Goal: Information Seeking & Learning: Check status

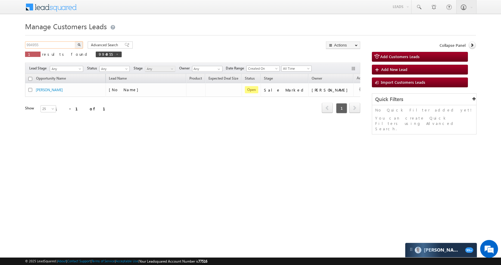
click at [40, 48] on input "994955" at bounding box center [50, 44] width 51 height 7
paste input "74884"
click at [80, 42] on button "button" at bounding box center [79, 44] width 8 height 7
click at [62, 45] on input "974884" at bounding box center [50, 44] width 51 height 7
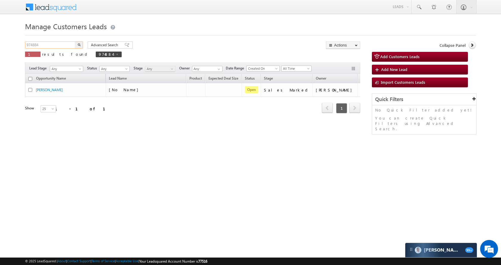
click at [62, 45] on input "974884" at bounding box center [50, 44] width 51 height 7
paste input "94952"
click at [81, 45] on button "button" at bounding box center [79, 44] width 8 height 7
click at [47, 47] on input "994952" at bounding box center [50, 44] width 51 height 7
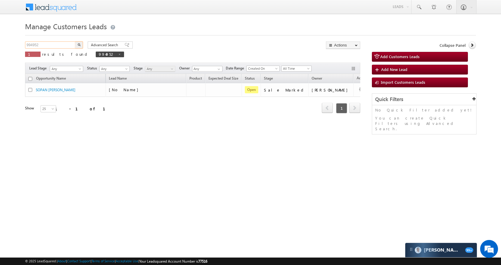
paste input "6557"
click at [78, 43] on img "button" at bounding box center [79, 44] width 3 height 3
click at [56, 44] on input "996557" at bounding box center [50, 44] width 51 height 7
paste input "114"
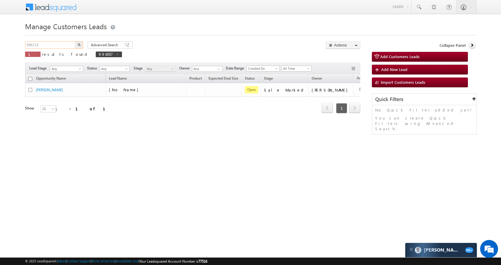
type input "996114"
click at [80, 43] on img "button" at bounding box center [79, 44] width 3 height 3
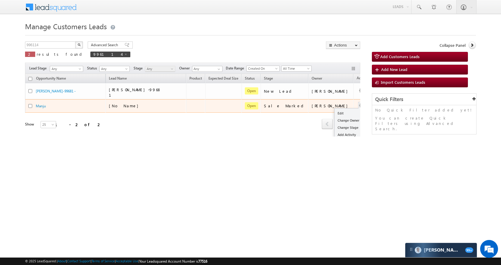
click at [359, 103] on button "button" at bounding box center [362, 106] width 6 height 6
click at [335, 108] on ul "Edit Change Owner Change Stage Add Activity Add Task Delete" at bounding box center [350, 131] width 30 height 46
click at [335, 110] on link "Edit" at bounding box center [350, 113] width 30 height 7
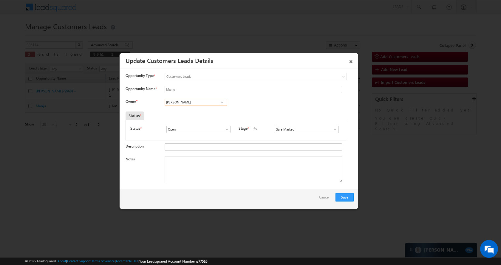
click at [201, 104] on input "Anand Khandelwal" at bounding box center [196, 102] width 62 height 7
paste input "Shantanu Singh"
click at [189, 110] on link "Shantanu Singh shantanu.singh@sgrlimited.in" at bounding box center [196, 111] width 62 height 11
type input "Shantanu Singh"
click at [344, 196] on button "Save" at bounding box center [345, 197] width 18 height 8
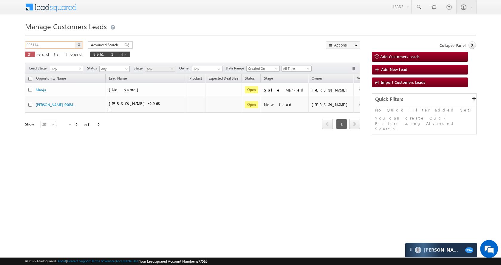
click at [40, 47] on input "996114" at bounding box center [50, 44] width 51 height 7
paste input "4955"
click at [78, 47] on button "button" at bounding box center [79, 44] width 8 height 7
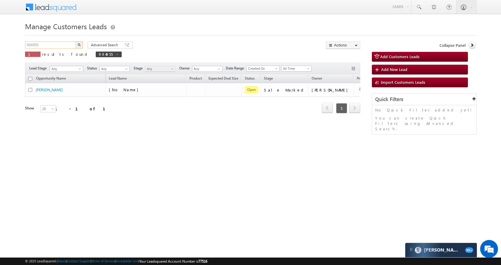
click at [55, 45] on input "994955" at bounding box center [50, 44] width 51 height 7
paste input "62"
click at [82, 44] on button "button" at bounding box center [79, 44] width 8 height 7
click at [60, 43] on input "996255" at bounding box center [50, 44] width 51 height 7
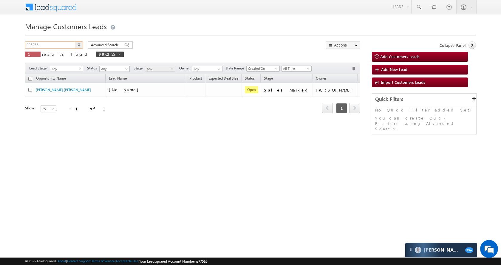
click at [60, 43] on input "996255" at bounding box center [50, 44] width 51 height 7
paste input "567"
click at [80, 42] on button "button" at bounding box center [79, 44] width 8 height 7
click at [63, 44] on input "996567" at bounding box center [50, 44] width 51 height 7
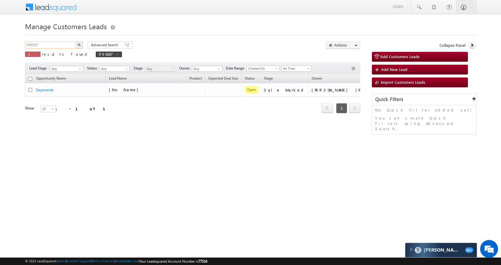
paste input "4886"
click at [83, 43] on div "994886 X 1 results found 996567" at bounding box center [73, 49] width 97 height 17
click at [79, 43] on img "button" at bounding box center [79, 44] width 3 height 3
click at [47, 43] on input "994886" at bounding box center [50, 44] width 51 height 7
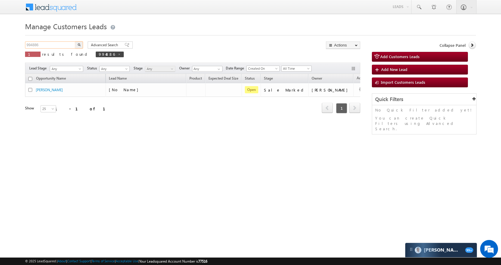
paste input "592"
click at [78, 45] on img "button" at bounding box center [79, 44] width 3 height 3
click at [47, 41] on input "994592" at bounding box center [50, 44] width 51 height 7
paste input "956"
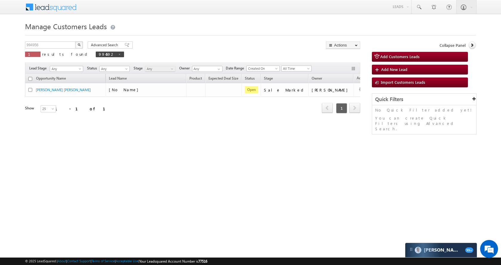
click at [80, 44] on img "button" at bounding box center [79, 44] width 3 height 3
click at [52, 44] on input "994956" at bounding box center [50, 44] width 51 height 7
paste input "6810"
click at [79, 45] on img "button" at bounding box center [79, 44] width 3 height 3
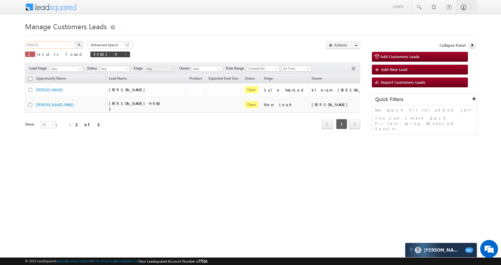
click at [57, 43] on input "996810" at bounding box center [50, 44] width 51 height 7
paste input "7"
click at [77, 45] on button "button" at bounding box center [79, 44] width 8 height 7
click at [49, 44] on input "996817" at bounding box center [50, 44] width 51 height 7
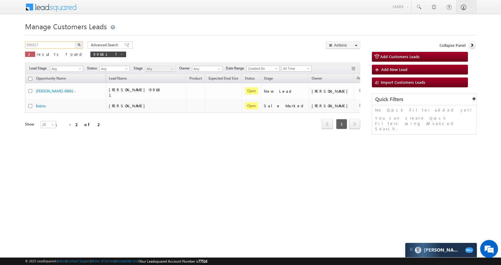
click at [49, 44] on input "996817" at bounding box center [50, 44] width 51 height 7
paste input "75063"
click at [81, 45] on button "button" at bounding box center [79, 44] width 8 height 7
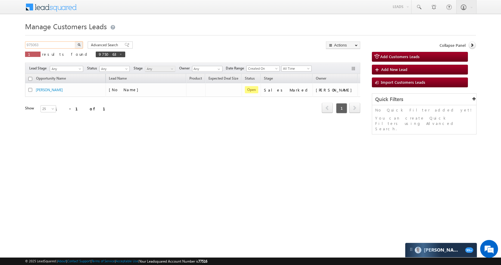
click at [50, 46] on input "975063" at bounding box center [50, 44] width 51 height 7
paste input "96095"
click at [79, 44] on img "button" at bounding box center [79, 44] width 3 height 3
click at [50, 42] on input "996095" at bounding box center [50, 44] width 51 height 7
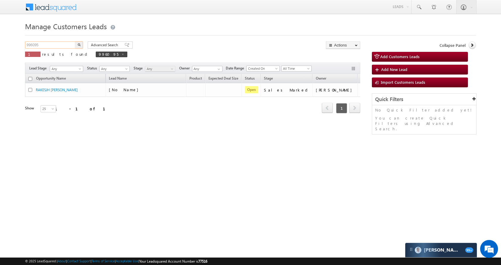
click at [50, 42] on input "996095" at bounding box center [50, 44] width 51 height 7
paste input "160"
click at [81, 44] on button "button" at bounding box center [79, 44] width 8 height 7
click at [56, 43] on input "996160" at bounding box center [50, 44] width 51 height 7
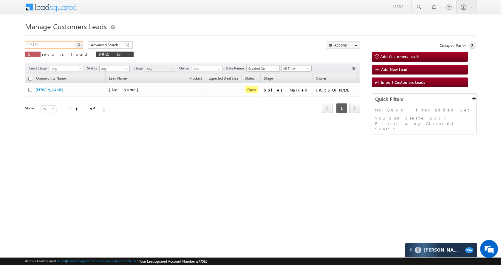
paste input "41"
click at [80, 42] on button "button" at bounding box center [79, 44] width 8 height 7
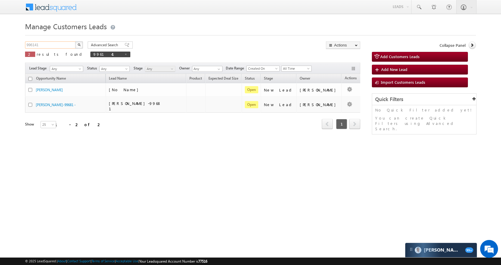
click at [49, 48] on input "996141" at bounding box center [50, 44] width 51 height 7
paste input "19"
click at [79, 43] on button "button" at bounding box center [79, 44] width 8 height 7
click at [50, 45] on input "996119" at bounding box center [50, 44] width 51 height 7
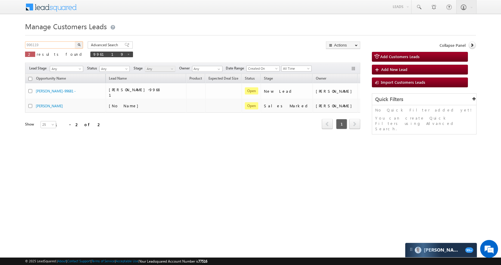
click at [50, 45] on input "996119" at bounding box center [50, 44] width 51 height 7
paste input "76472"
click at [81, 45] on button "button" at bounding box center [79, 44] width 8 height 7
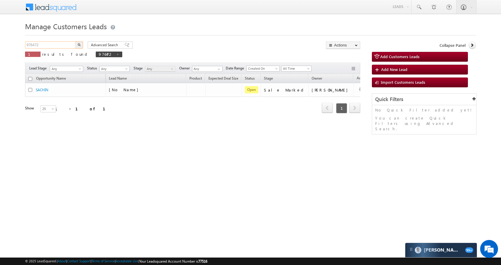
click at [59, 45] on input "976472" at bounding box center [50, 44] width 51 height 7
paste input "85208"
click at [81, 47] on button "button" at bounding box center [79, 44] width 8 height 7
click at [50, 43] on input "985208" at bounding box center [50, 44] width 51 height 7
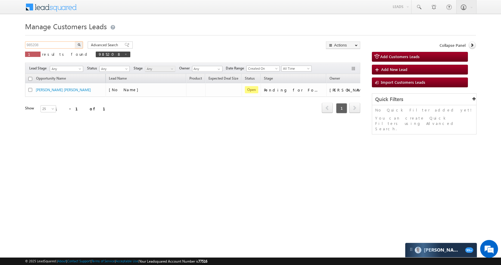
click at [50, 43] on input "985208" at bounding box center [50, 44] width 51 height 7
paste input "91905"
click at [79, 45] on img "button" at bounding box center [79, 44] width 3 height 3
click at [56, 45] on input "991905" at bounding box center [50, 44] width 51 height 7
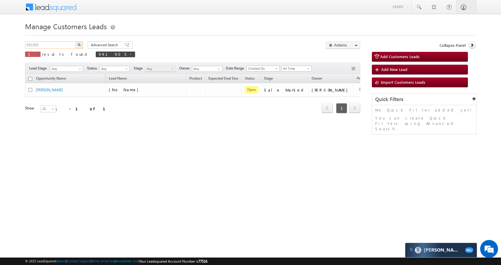
paste input "8345"
type input "983455"
click at [80, 45] on img "button" at bounding box center [79, 44] width 3 height 3
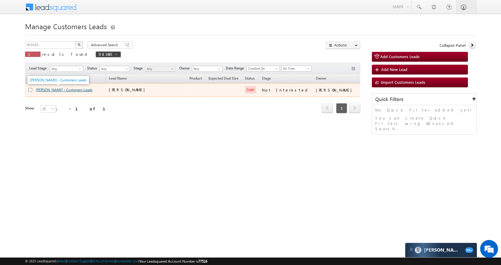
click at [60, 90] on link "SWAMI JAGDISH SWARUP - Customers Leads" at bounding box center [64, 90] width 57 height 4
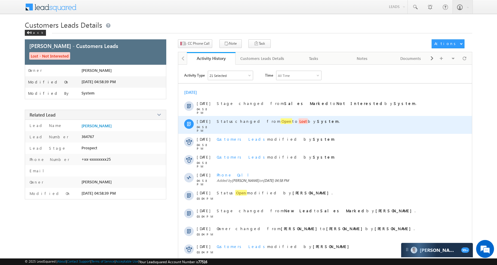
click at [262, 118] on div "Status changed from Open to Lost by System ." at bounding box center [332, 125] width 230 height 18
click at [281, 122] on span "Open" at bounding box center [287, 122] width 12 height 6
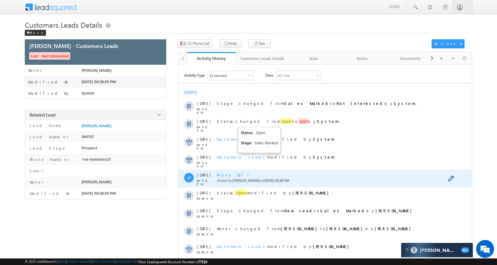
click at [229, 176] on span "Phone Call" at bounding box center [235, 175] width 37 height 5
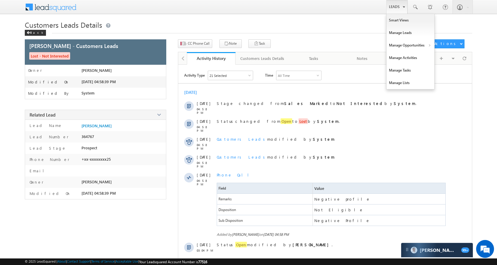
click at [400, 3] on link "Leads" at bounding box center [396, 7] width 21 height 14
click at [408, 47] on link "Manage Opportunities" at bounding box center [411, 45] width 48 height 13
click at [444, 56] on link "Customers Leads" at bounding box center [462, 58] width 55 height 13
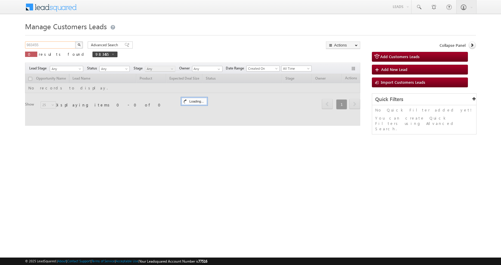
click at [57, 45] on input "983455" at bounding box center [50, 44] width 51 height 7
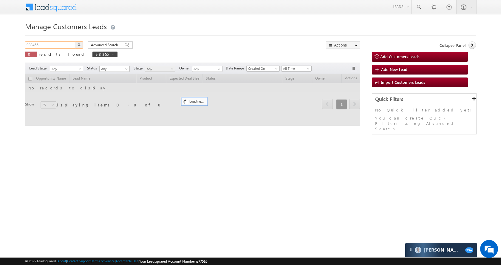
click at [57, 45] on input "983455" at bounding box center [50, 44] width 51 height 7
paste input "9468"
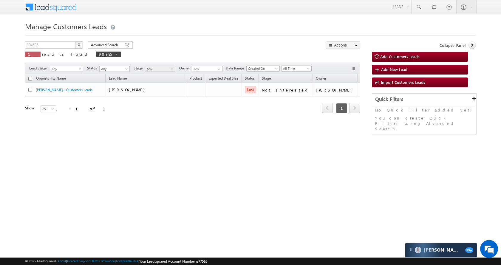
click at [81, 46] on button "button" at bounding box center [79, 44] width 8 height 7
click at [51, 48] on input "994685" at bounding box center [50, 44] width 51 height 7
click at [79, 44] on img "button" at bounding box center [79, 44] width 3 height 3
click at [52, 46] on input "994685" at bounding box center [50, 44] width 51 height 7
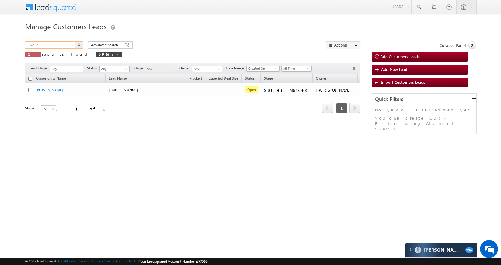
click at [52, 46] on input "994685" at bounding box center [50, 44] width 51 height 7
paste input "5404"
click at [82, 42] on button "button" at bounding box center [79, 44] width 8 height 7
click at [57, 44] on input "995404" at bounding box center [50, 44] width 51 height 7
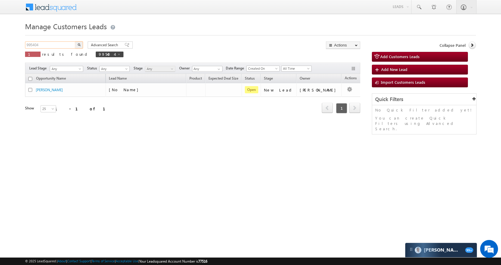
paste input "493"
click at [79, 45] on img "button" at bounding box center [79, 44] width 3 height 3
click at [63, 42] on input "994934" at bounding box center [50, 44] width 51 height 7
paste input "561"
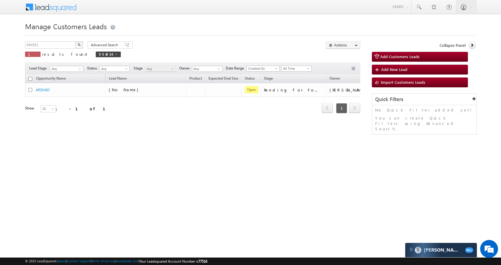
click at [79, 45] on img "button" at bounding box center [79, 44] width 3 height 3
click at [63, 44] on input "994561" at bounding box center [50, 44] width 51 height 7
paste input "61917"
click at [81, 47] on button "button" at bounding box center [79, 44] width 8 height 7
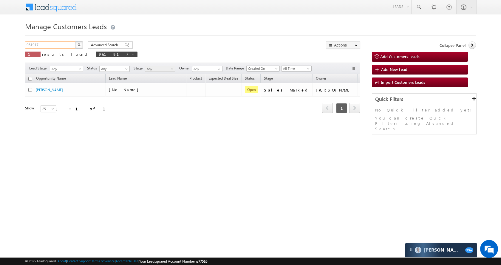
click at [54, 45] on input "961917" at bounding box center [50, 44] width 51 height 7
paste input "94582"
click at [78, 45] on img "button" at bounding box center [79, 44] width 3 height 3
click at [56, 44] on input "994582" at bounding box center [50, 44] width 51 height 7
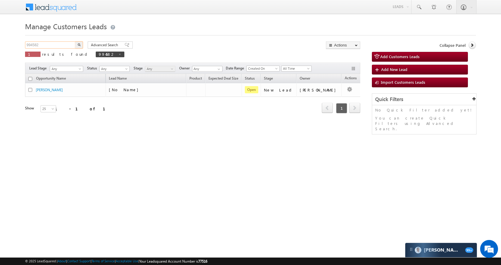
click at [56, 44] on input "994582" at bounding box center [50, 44] width 51 height 7
paste input "673"
click at [79, 44] on img "button" at bounding box center [79, 44] width 3 height 3
click at [57, 48] on input "994673" at bounding box center [50, 44] width 51 height 7
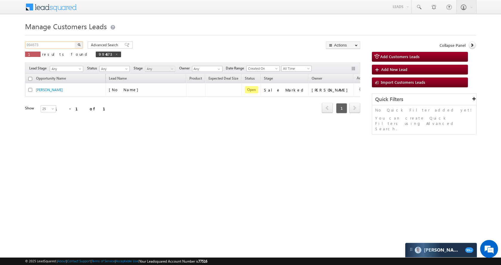
paste input "89215"
click at [76, 44] on button "button" at bounding box center [79, 44] width 8 height 7
click at [53, 44] on input "989215" at bounding box center [50, 44] width 51 height 7
paste input "6960"
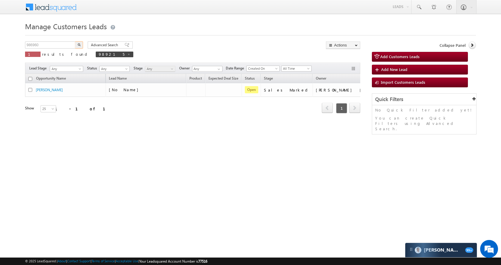
click at [79, 46] on button "button" at bounding box center [79, 44] width 8 height 7
click at [59, 46] on input "986960" at bounding box center [50, 44] width 51 height 7
paste input "2719"
type input "982719"
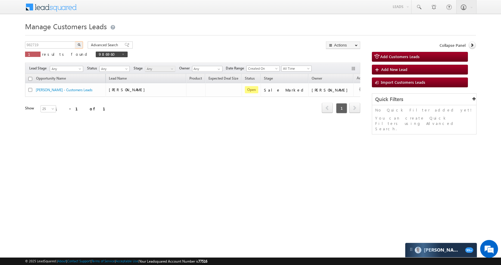
click at [77, 43] on button "button" at bounding box center [79, 44] width 8 height 7
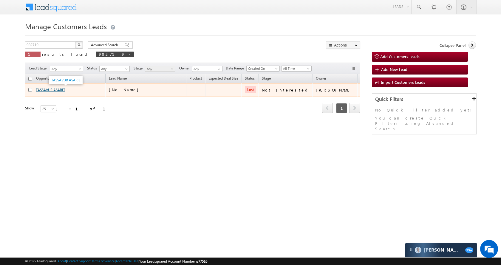
click at [56, 88] on link "TASSAVUR ASARFI" at bounding box center [50, 90] width 29 height 4
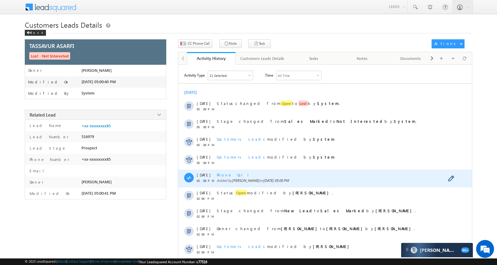
click at [231, 177] on span "Phone Call" at bounding box center [235, 175] width 37 height 5
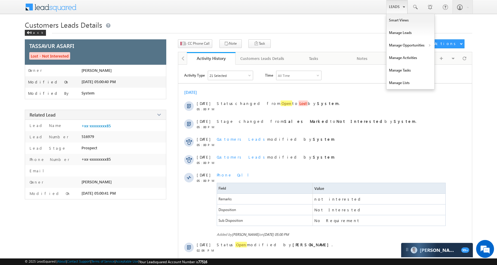
click at [396, 7] on link "Leads" at bounding box center [396, 7] width 21 height 14
click at [409, 45] on link "Manage Opportunities" at bounding box center [411, 45] width 48 height 13
click at [401, 6] on link "Leads" at bounding box center [396, 7] width 21 height 14
click at [417, 43] on link "Manage Opportunities" at bounding box center [411, 45] width 48 height 13
click at [399, 7] on link "Leads" at bounding box center [396, 7] width 21 height 14
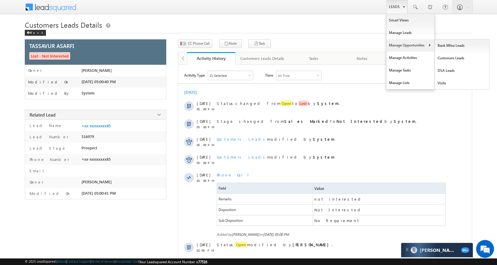
click at [412, 46] on link "Manage Opportunities" at bounding box center [411, 45] width 48 height 13
click at [443, 58] on link "Customers Leads" at bounding box center [462, 58] width 55 height 13
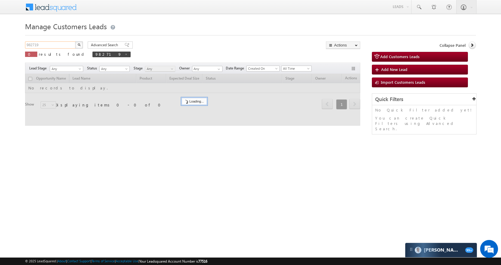
click at [55, 47] on input "982719" at bounding box center [50, 44] width 51 height 7
paste input "95403"
click at [80, 43] on img "button" at bounding box center [79, 44] width 3 height 3
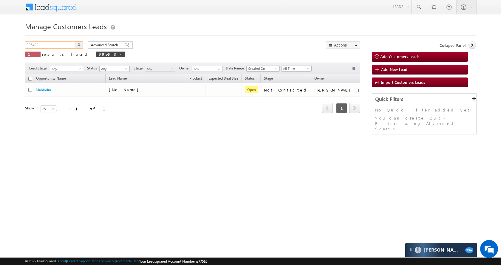
click at [56, 47] on input "995403" at bounding box center [50, 44] width 51 height 7
paste input "70398"
type input "970398"
click at [81, 44] on button "button" at bounding box center [79, 44] width 8 height 7
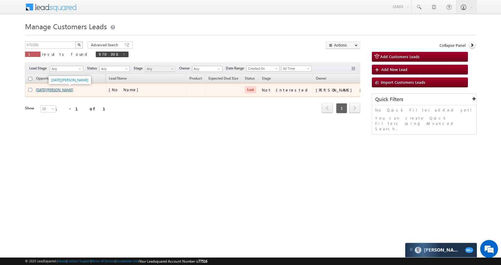
click at [61, 88] on link "[DATE][PERSON_NAME]" at bounding box center [55, 90] width 38 height 4
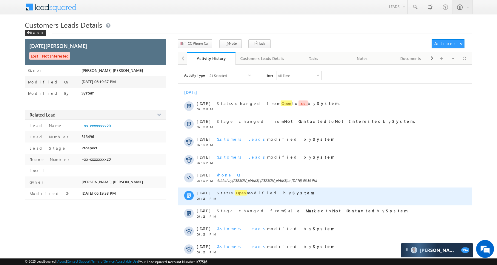
click at [235, 192] on span "Open" at bounding box center [241, 193] width 12 height 6
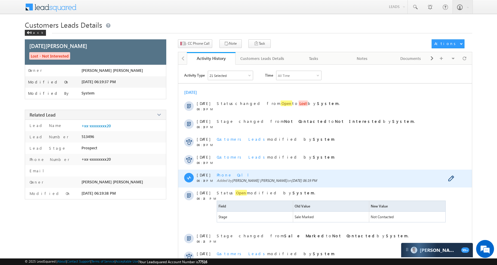
click at [233, 178] on div "Phone Call Added by [PERSON_NAME] [PERSON_NAME] on [DATE] 06:19 PM" at bounding box center [332, 179] width 230 height 18
click at [232, 175] on span "Phone Call" at bounding box center [235, 175] width 37 height 5
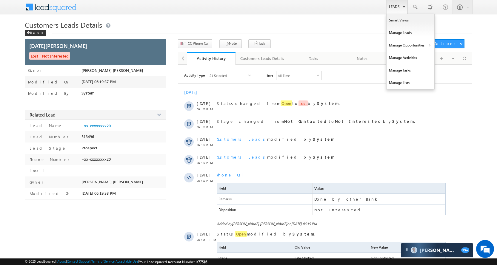
click at [395, 2] on link "Leads" at bounding box center [396, 7] width 21 height 14
click at [415, 45] on link "Manage Opportunities" at bounding box center [411, 45] width 48 height 13
click at [452, 57] on link "Customers Leads" at bounding box center [462, 58] width 55 height 13
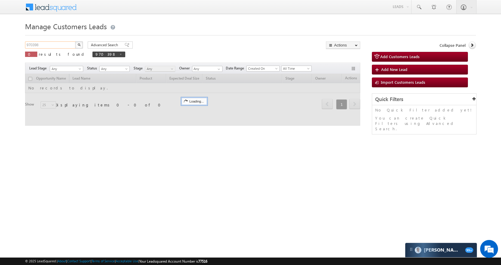
click at [55, 46] on input "970398" at bounding box center [50, 44] width 51 height 7
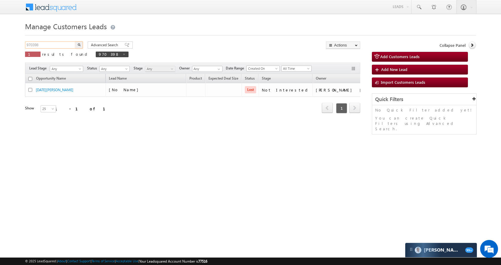
click at [55, 46] on input "970398" at bounding box center [50, 44] width 51 height 7
paste input "91967"
type input "991967"
click at [79, 46] on img "button" at bounding box center [79, 44] width 3 height 3
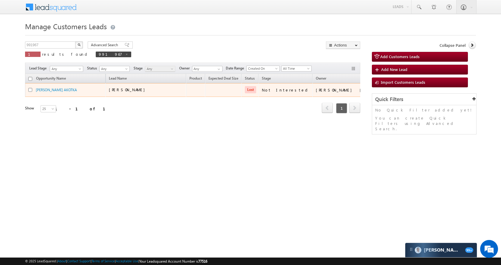
click at [53, 87] on td "[PERSON_NAME] AKOTKA" at bounding box center [65, 90] width 81 height 14
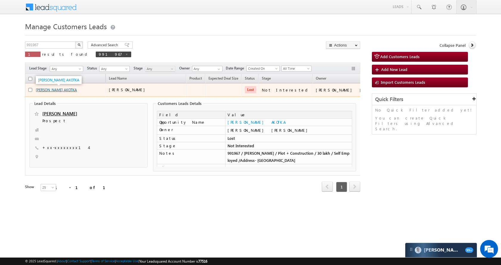
click at [71, 92] on link "[PERSON_NAME] AKOTKA" at bounding box center [56, 90] width 41 height 4
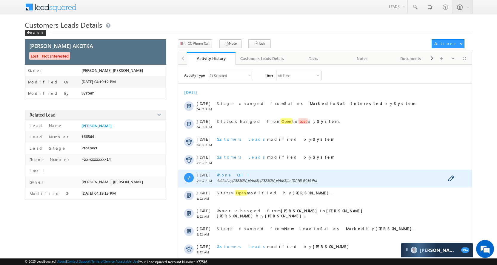
click at [230, 173] on span "Phone Call" at bounding box center [235, 175] width 37 height 5
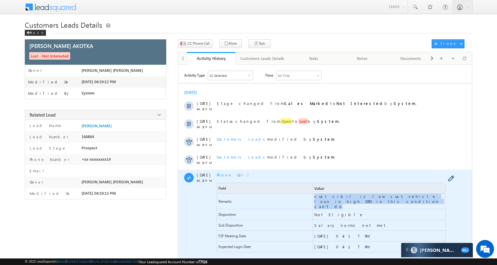
drag, startPoint x: 312, startPoint y: 202, endPoint x: 439, endPoint y: 201, distance: 126.9
click at [439, 201] on div "Remarks cust cibil is low cust vehicle loan in high DPD in this condition can't…" at bounding box center [331, 202] width 229 height 16
copy div "cust cibil is low cust vehicle loan in high DPD in this condition can't do"
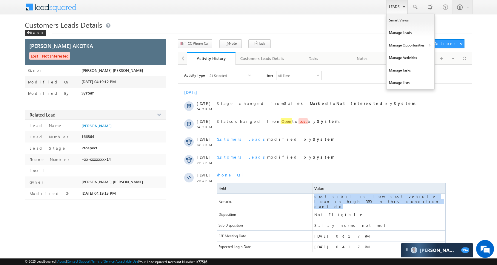
click at [396, 9] on link "Leads" at bounding box center [396, 7] width 21 height 14
click at [414, 46] on link "Manage Opportunities" at bounding box center [411, 45] width 48 height 13
click at [445, 56] on link "Customers Leads" at bounding box center [462, 58] width 55 height 13
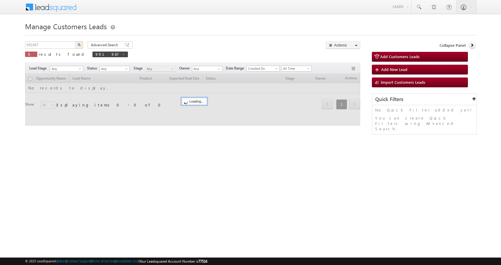
click at [60, 44] on input "991967" at bounding box center [50, 44] width 51 height 7
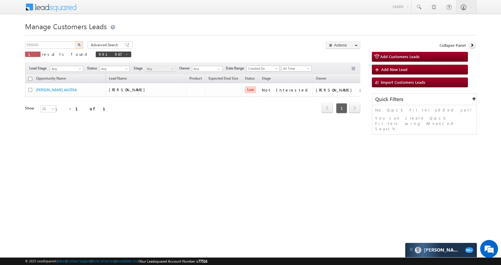
click at [76, 44] on button "button" at bounding box center [79, 44] width 8 height 7
click at [48, 44] on input "956840" at bounding box center [50, 44] width 51 height 7
paste input "94984"
type input "994984"
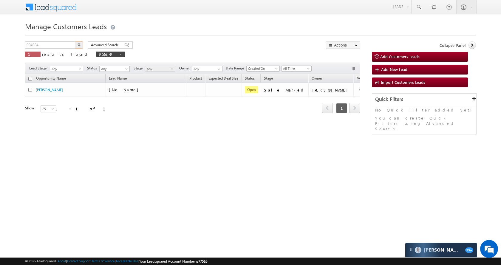
click at [79, 43] on button "button" at bounding box center [79, 44] width 8 height 7
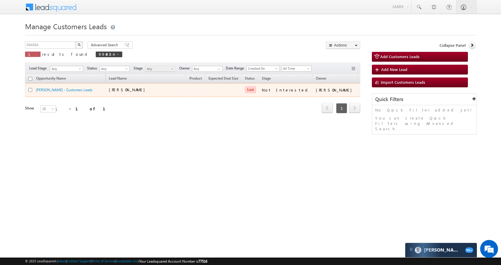
click at [47, 86] on td "[PERSON_NAME] - Customers Leads" at bounding box center [65, 90] width 81 height 14
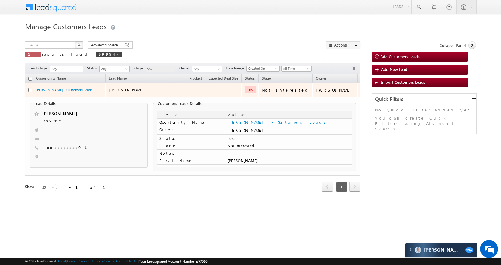
click at [50, 87] on span "[PERSON_NAME] - Customers Leads" at bounding box center [64, 89] width 57 height 5
click at [51, 91] on link "[PERSON_NAME] - Customers Leads" at bounding box center [64, 90] width 57 height 4
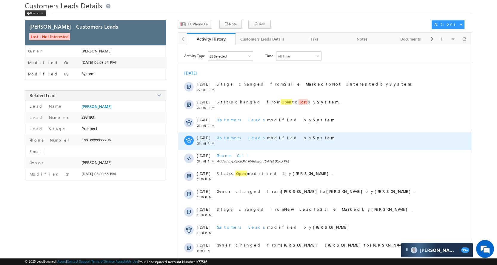
scroll to position [30, 0]
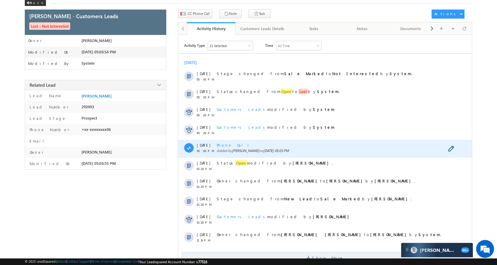
click at [230, 147] on span "Phone Call" at bounding box center [235, 145] width 37 height 5
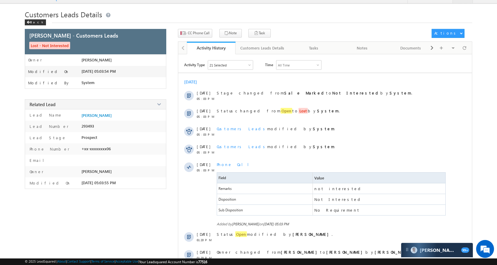
scroll to position [0, 0]
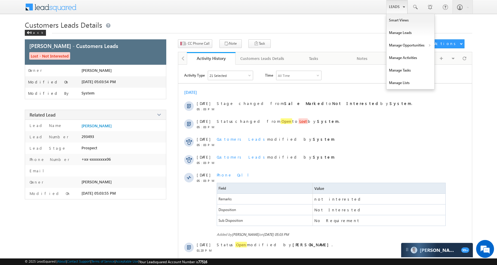
click at [398, 8] on link "Leads" at bounding box center [396, 7] width 21 height 14
click at [403, 41] on link "Manage Opportunities" at bounding box center [411, 45] width 48 height 13
click at [395, 5] on link "Leads" at bounding box center [396, 7] width 21 height 14
click at [411, 43] on link "Manage Opportunities" at bounding box center [411, 45] width 48 height 13
click at [448, 58] on link "Customers Leads" at bounding box center [462, 58] width 55 height 13
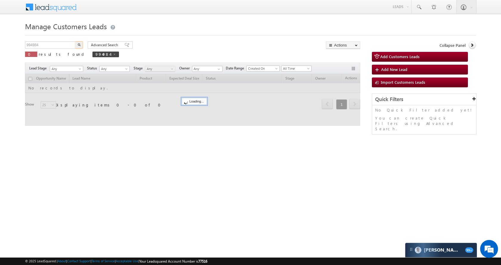
click at [63, 45] on input "994984" at bounding box center [50, 44] width 51 height 7
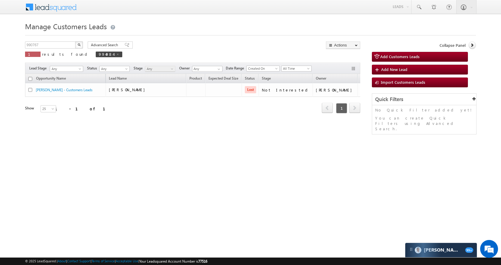
click at [83, 43] on button "button" at bounding box center [79, 44] width 8 height 7
click at [62, 44] on input "990767" at bounding box center [50, 44] width 51 height 7
paste input "79748"
click at [80, 44] on img "button" at bounding box center [79, 44] width 3 height 3
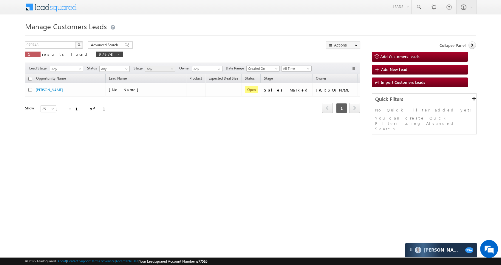
click at [53, 49] on div "979748 X 1 results found 979748" at bounding box center [74, 49] width 98 height 17
click at [55, 44] on input "979748" at bounding box center [50, 44] width 51 height 7
paste input "90602"
type input "990602"
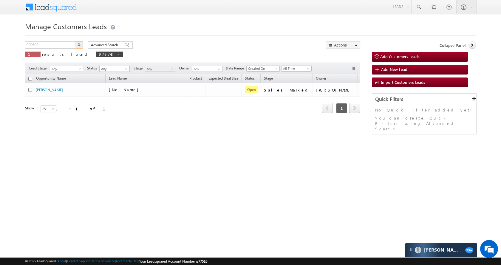
click at [81, 45] on button "button" at bounding box center [79, 44] width 8 height 7
